Goal: Information Seeking & Learning: Learn about a topic

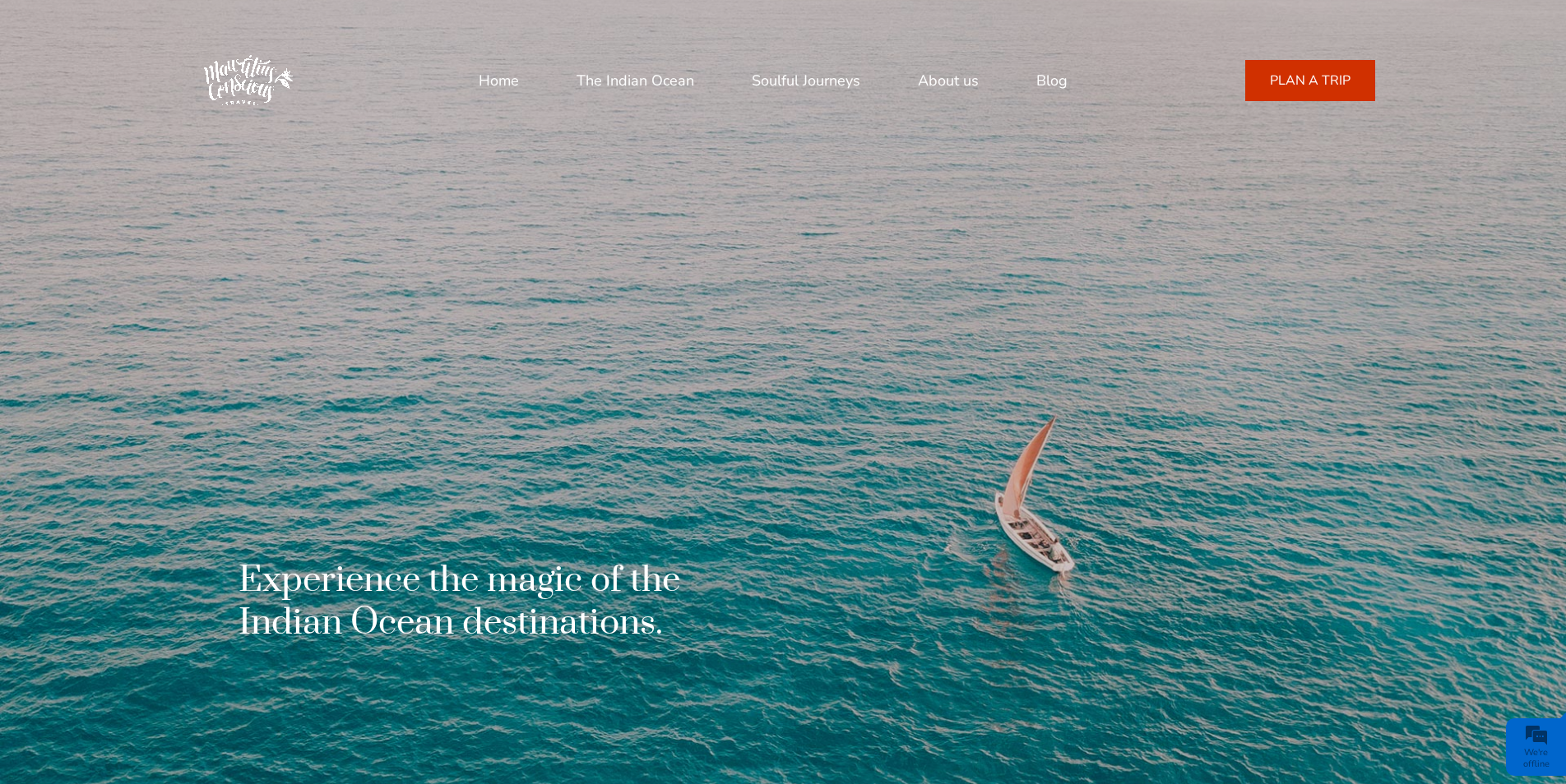
click at [928, 79] on link "About us" at bounding box center [947, 80] width 61 height 40
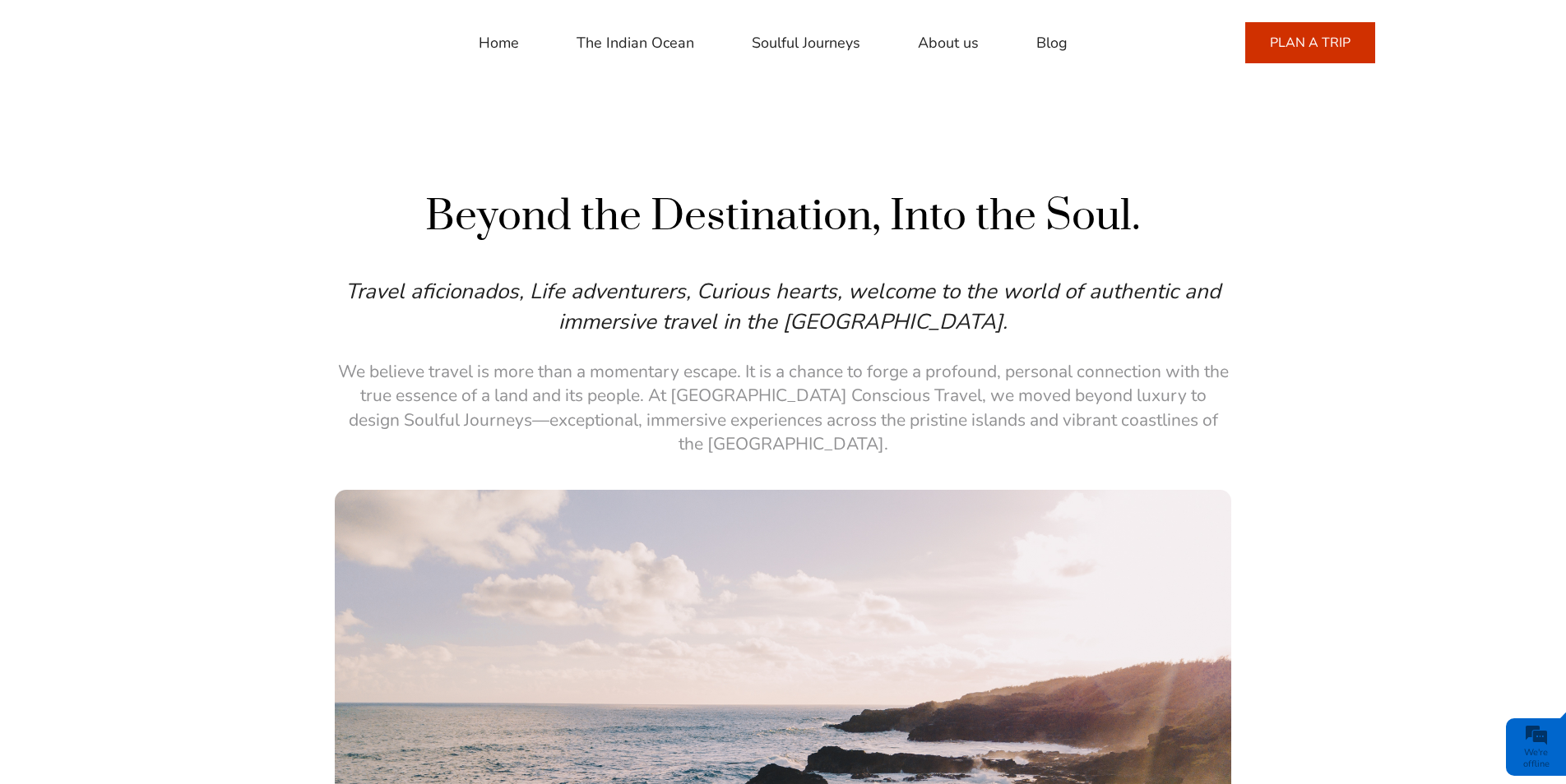
click at [1364, 58] on link "PLAN A TRIP" at bounding box center [1310, 42] width 130 height 41
click at [506, 41] on link "Home" at bounding box center [499, 42] width 40 height 40
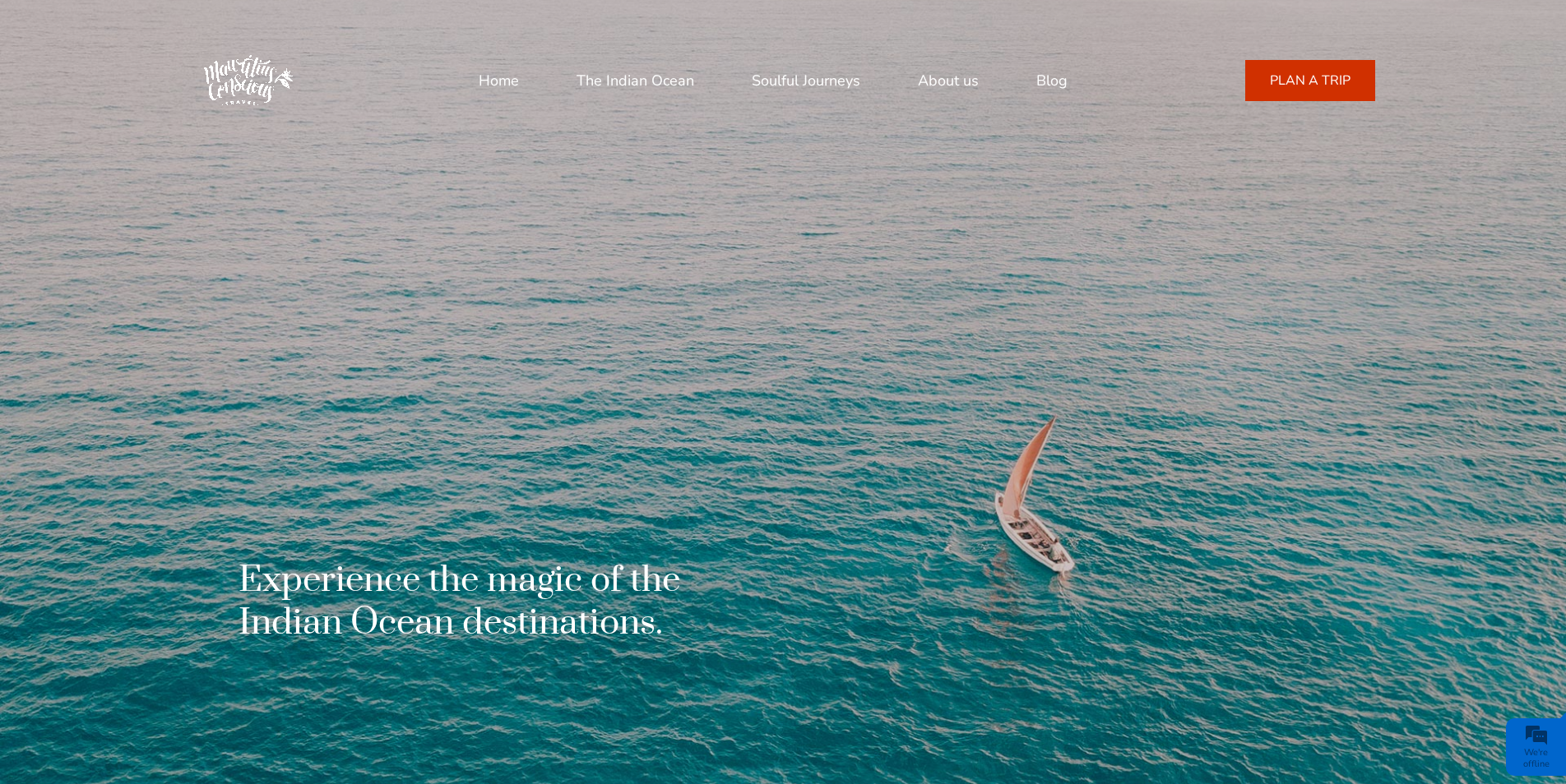
click at [968, 75] on link "About us" at bounding box center [947, 80] width 61 height 40
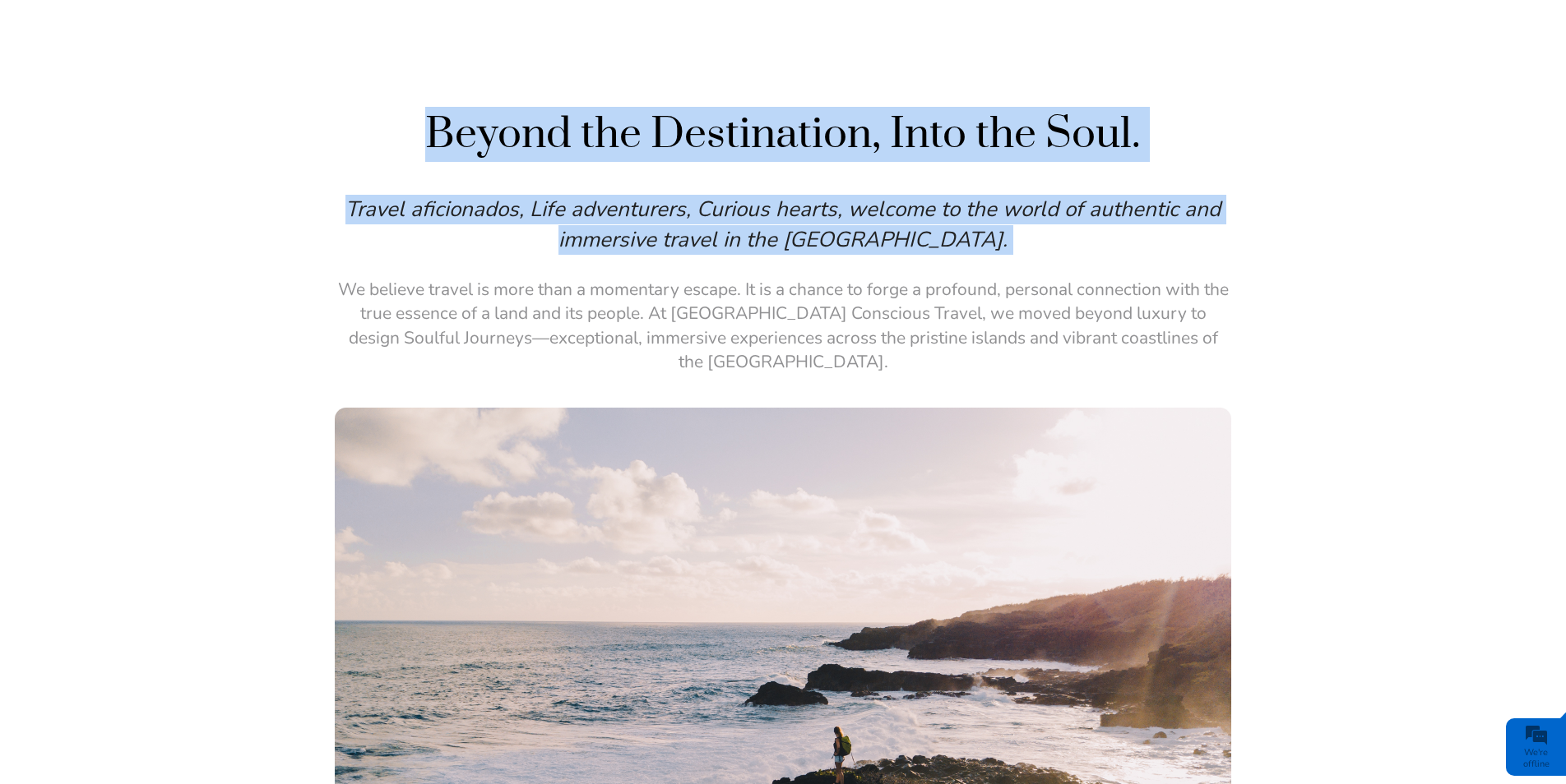
drag, startPoint x: 336, startPoint y: 291, endPoint x: 1231, endPoint y: 336, distance: 896.1
click at [1231, 336] on div "Beyond the Destination, Into the Soul. Travel aficionados, Life adventurers, Cu…" at bounding box center [783, 602] width 1566 height 991
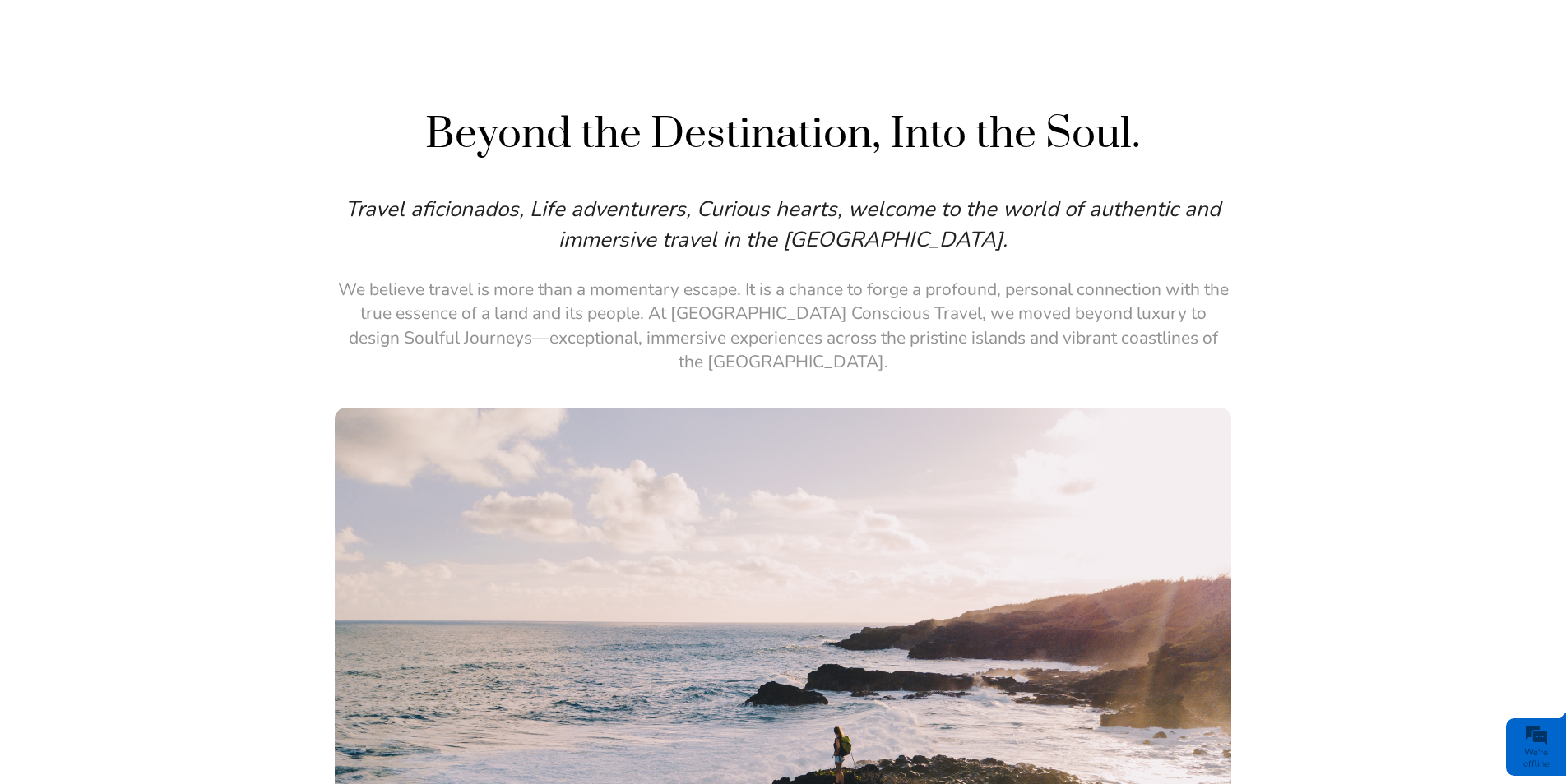
click at [1326, 341] on div "Beyond the Destination, Into the Soul. Travel aficionados, Life adventurers, Cu…" at bounding box center [783, 602] width 1566 height 991
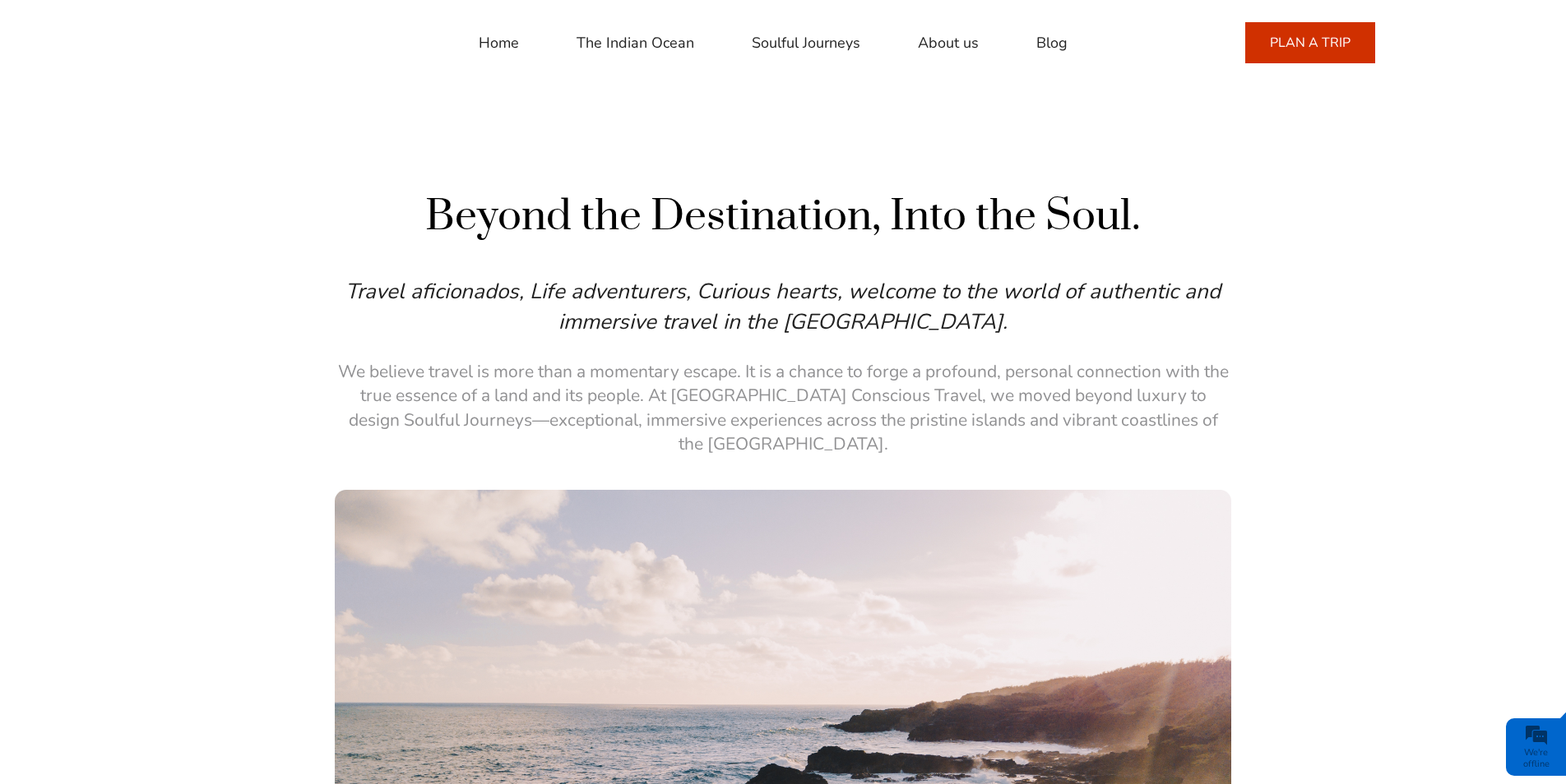
click at [525, 48] on ul "Home The Indian Ocean Soulful Journeys About us Blog" at bounding box center [773, 42] width 589 height 40
click at [512, 45] on link "Home" at bounding box center [499, 42] width 40 height 40
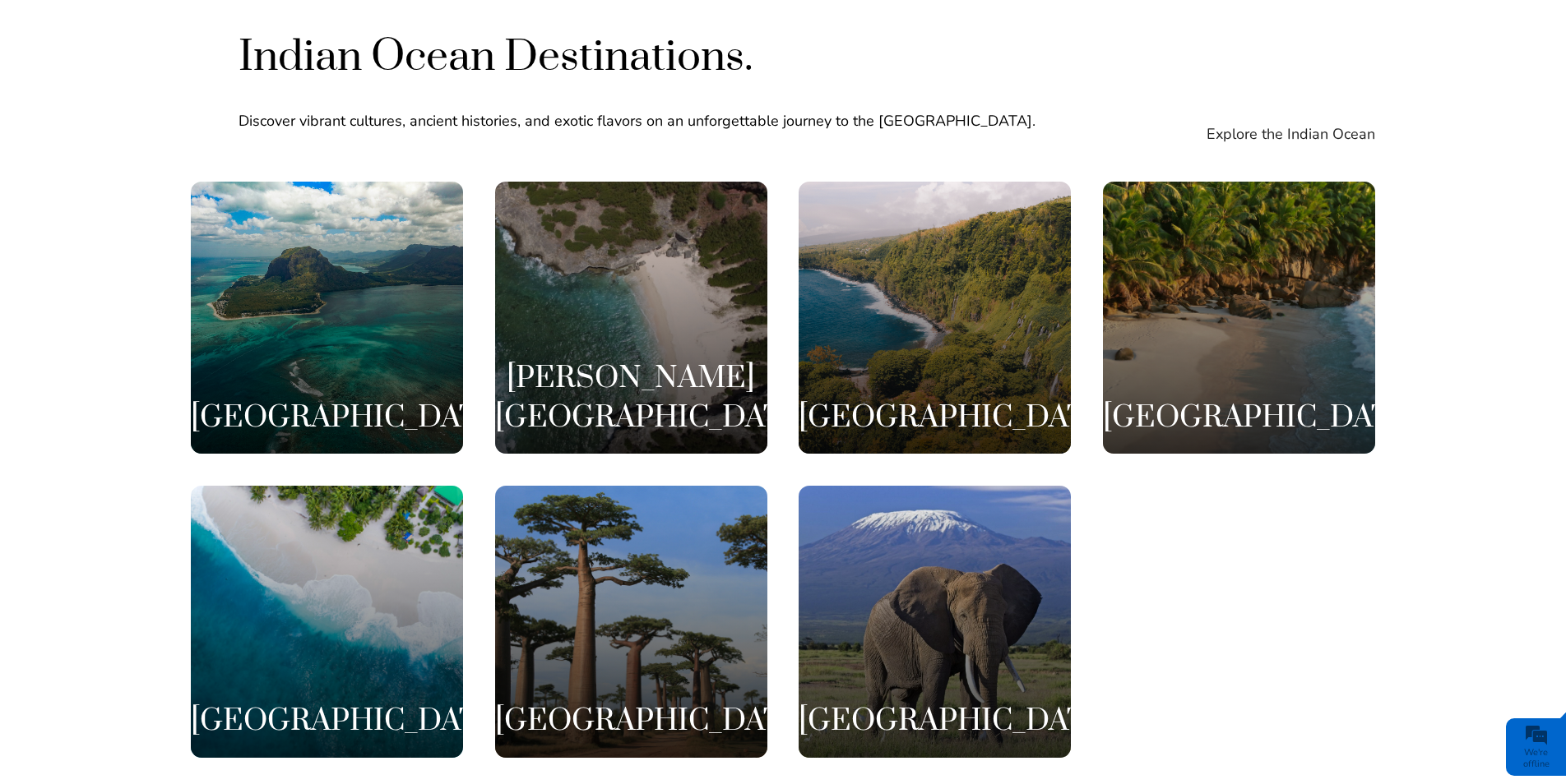
scroll to position [3125, 0]
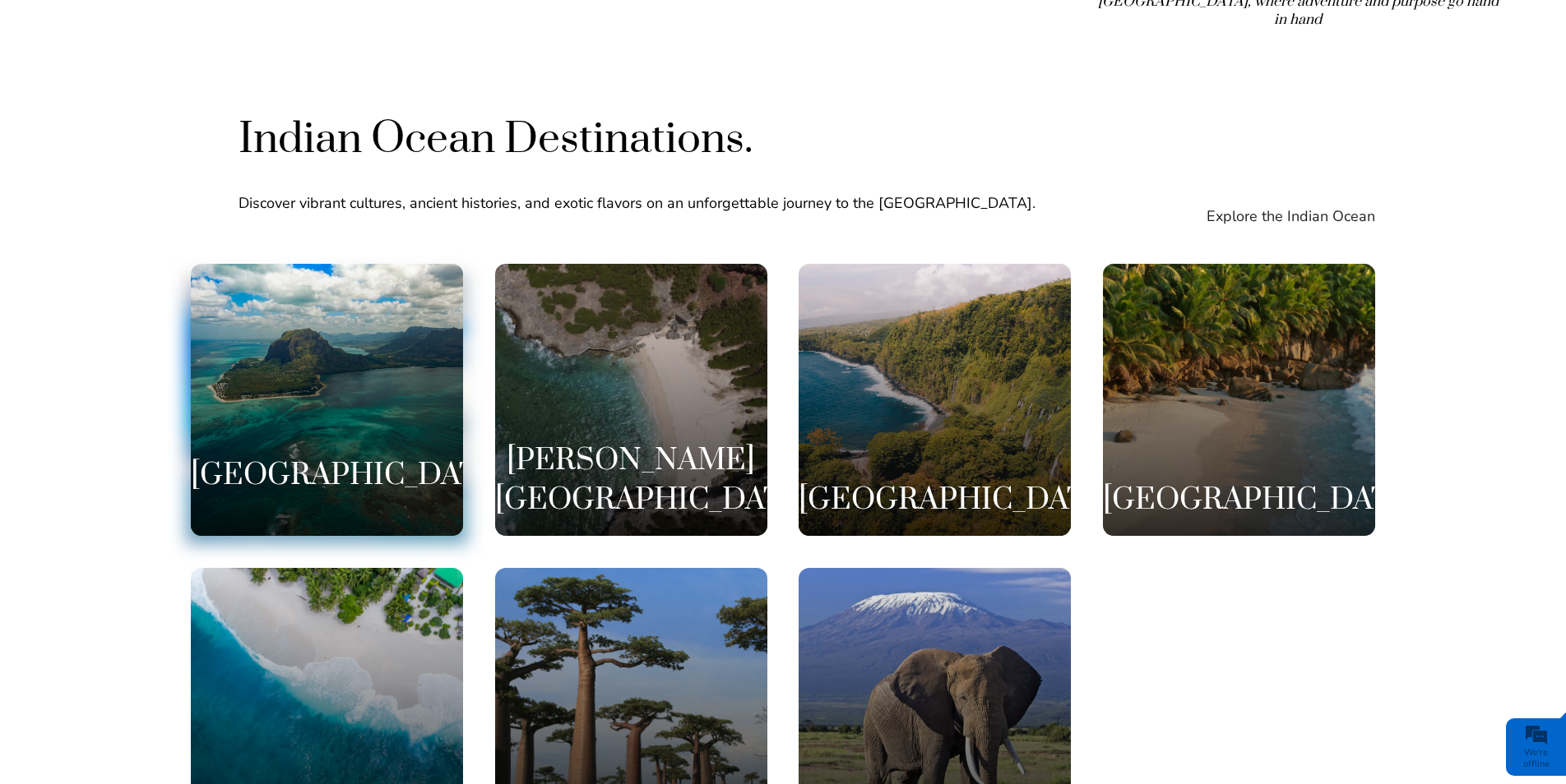
click at [402, 406] on div "[GEOGRAPHIC_DATA]" at bounding box center [327, 399] width 272 height 272
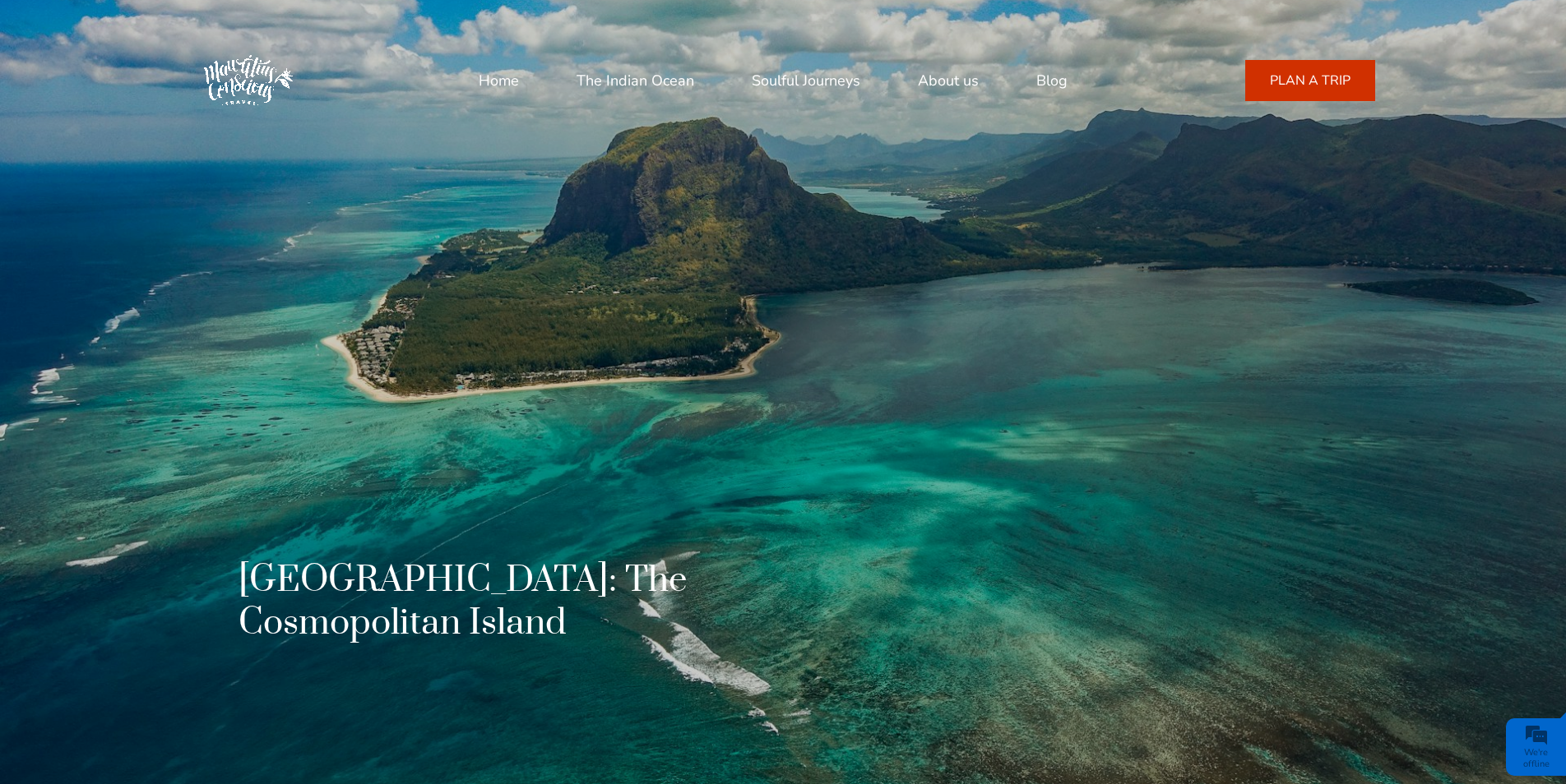
click at [919, 76] on link "About us" at bounding box center [947, 80] width 61 height 40
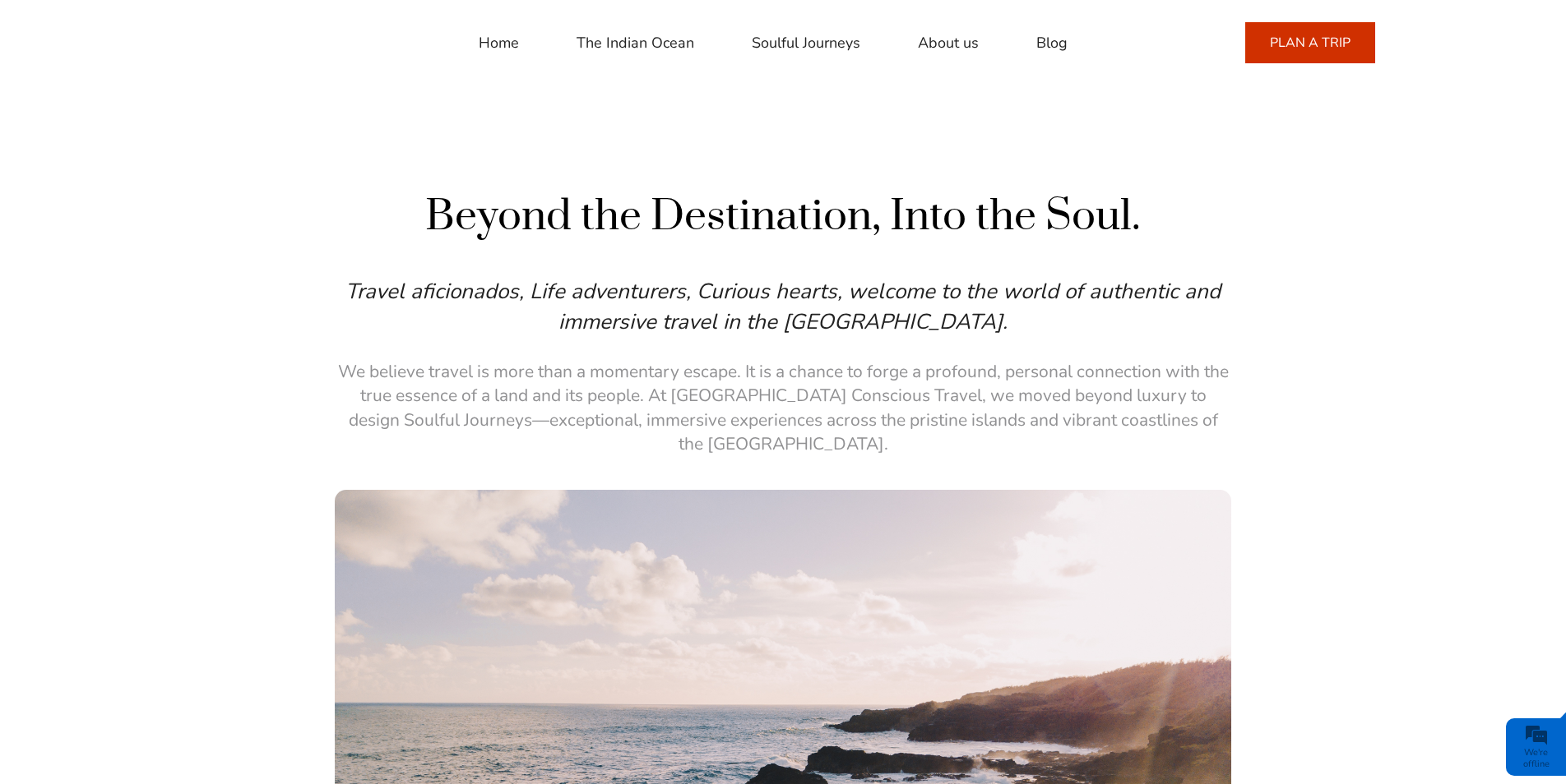
click at [1256, 55] on link "PLAN A TRIP" at bounding box center [1310, 42] width 130 height 41
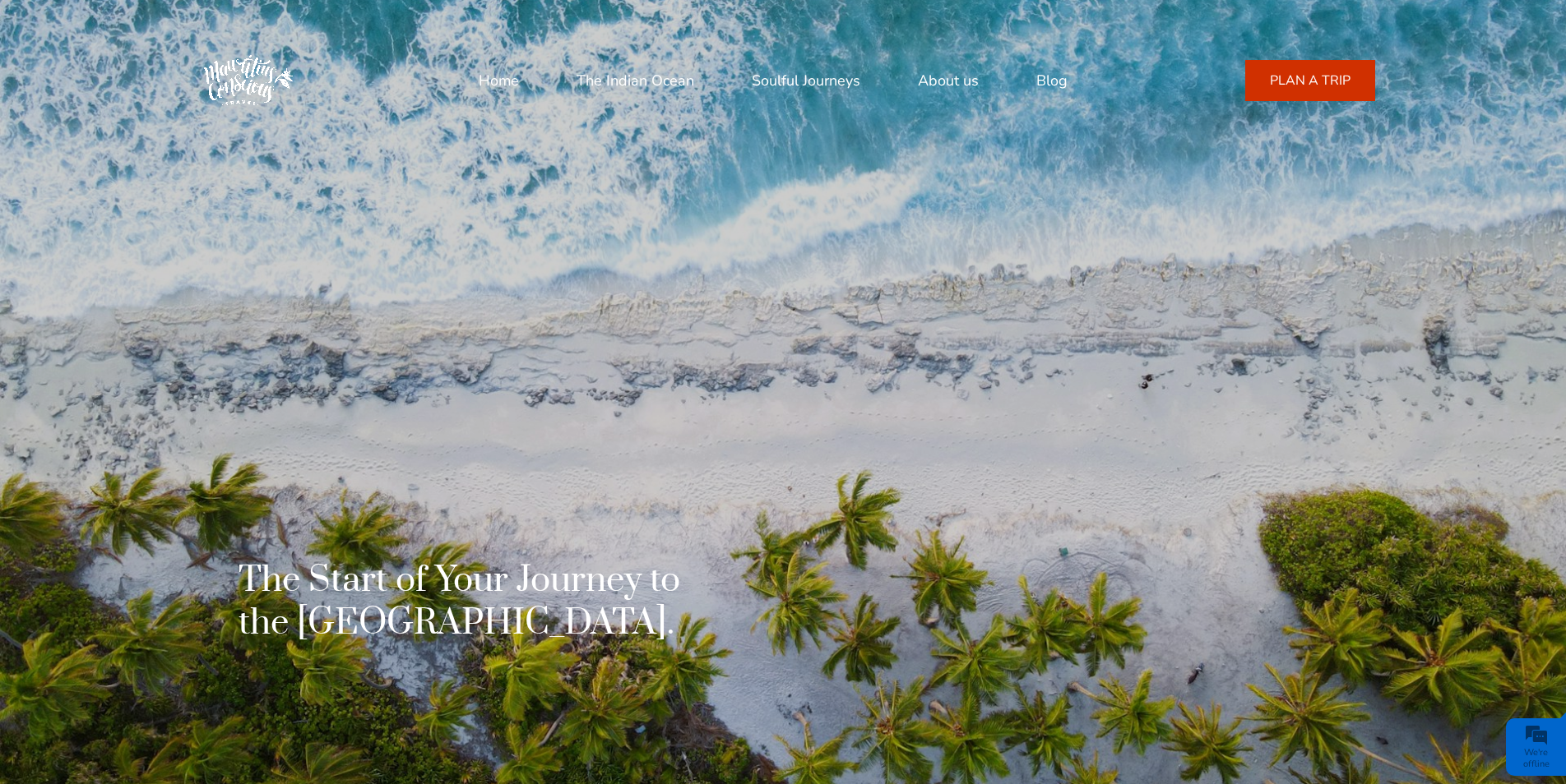
click at [970, 70] on link "About us" at bounding box center [947, 80] width 61 height 40
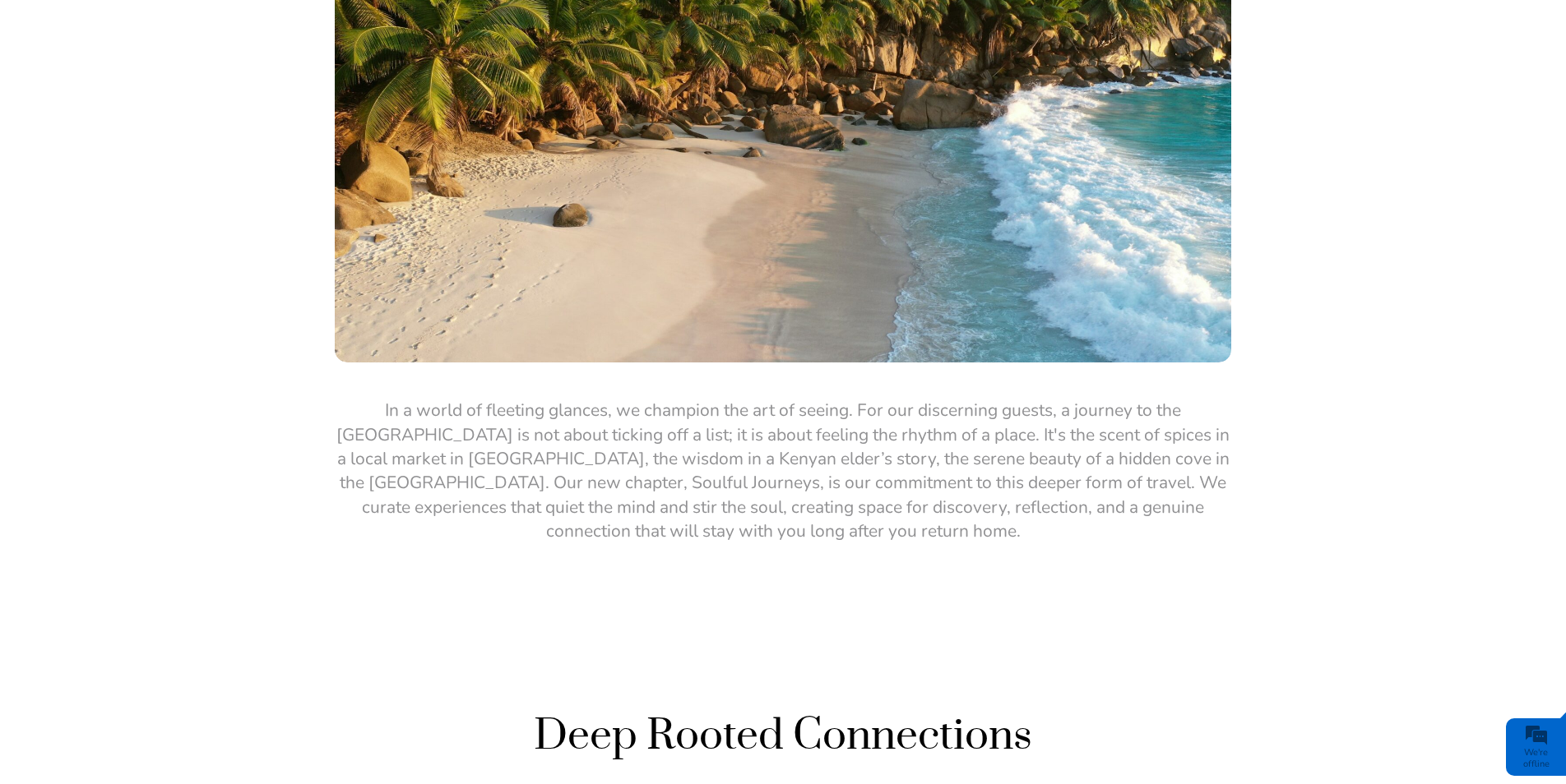
scroll to position [2137, 0]
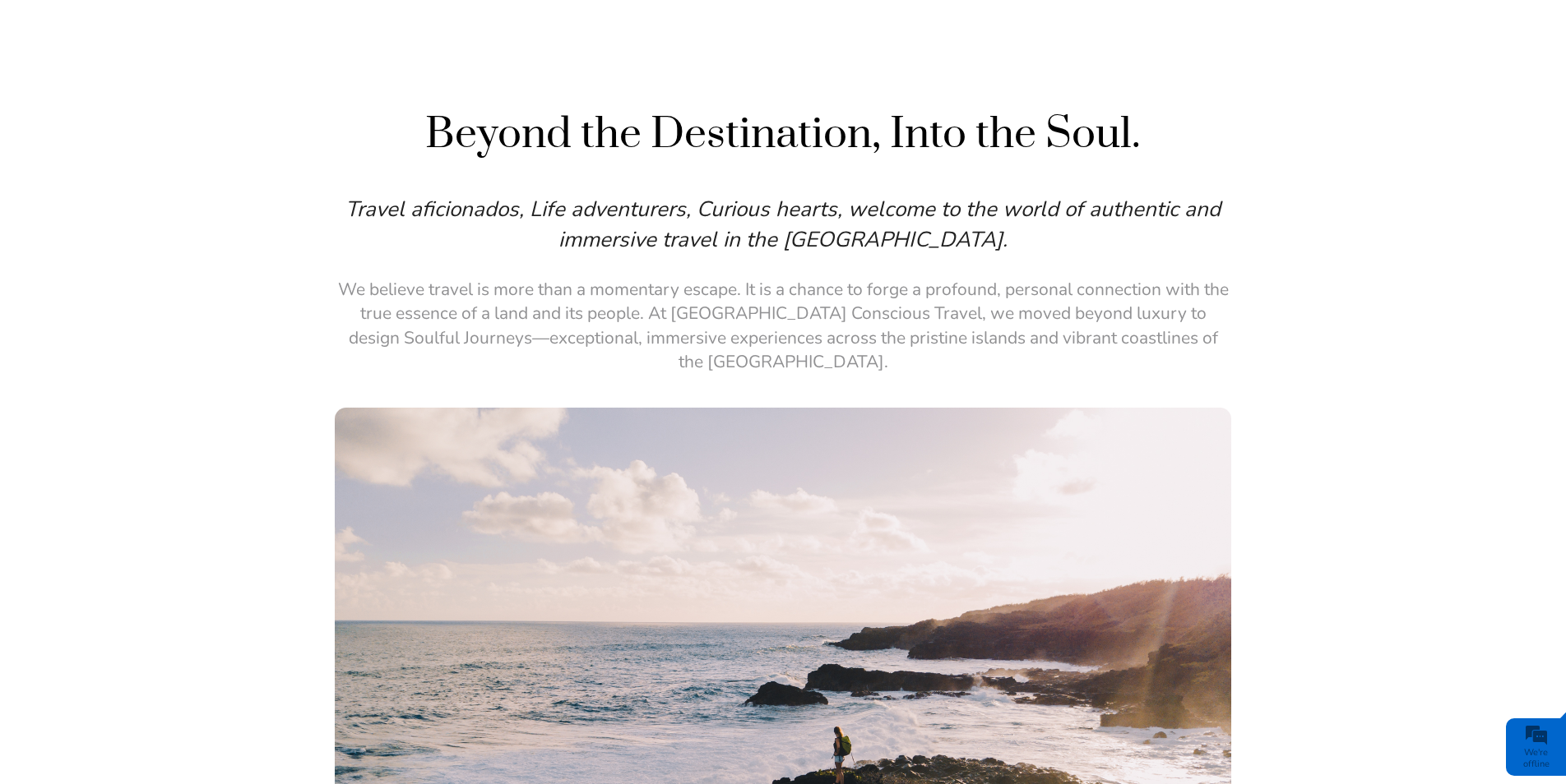
scroll to position [0, 0]
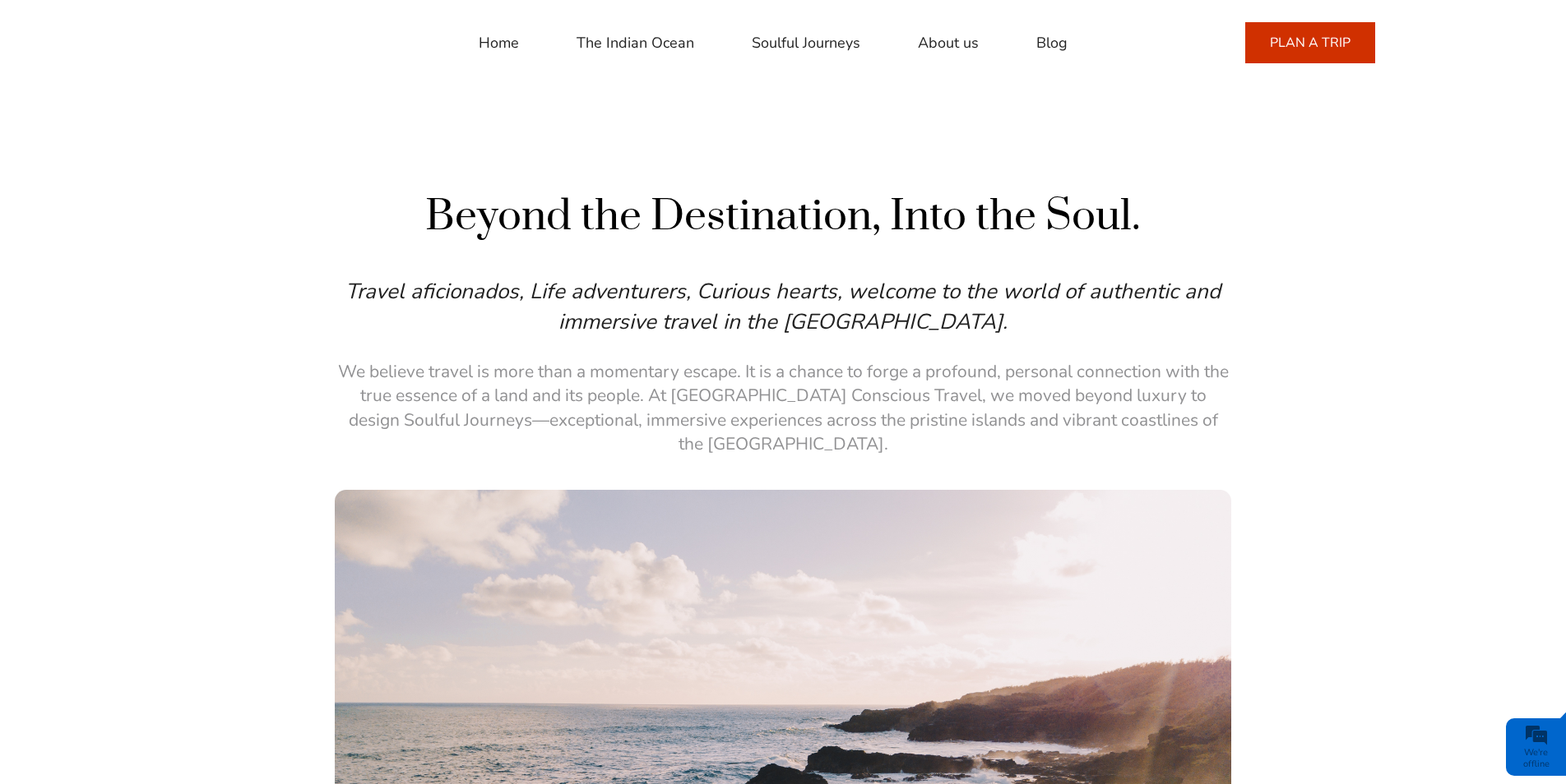
click at [511, 36] on link "Home" at bounding box center [499, 42] width 40 height 40
